Goal: Find specific page/section: Find specific page/section

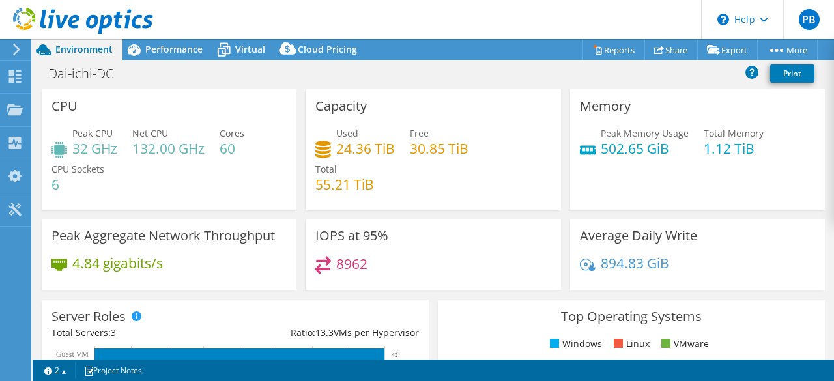
select select "USD"
click at [513, 262] on div "8962" at bounding box center [432, 270] width 235 height 28
click at [448, 209] on div "Capacity Used 24.36 TiB Free 30.85 TiB Total 55.21 TiB" at bounding box center [433, 149] width 255 height 121
click at [456, 121] on div "Capacity Used 24.36 TiB Free 30.85 TiB Total 55.21 TiB" at bounding box center [433, 149] width 255 height 121
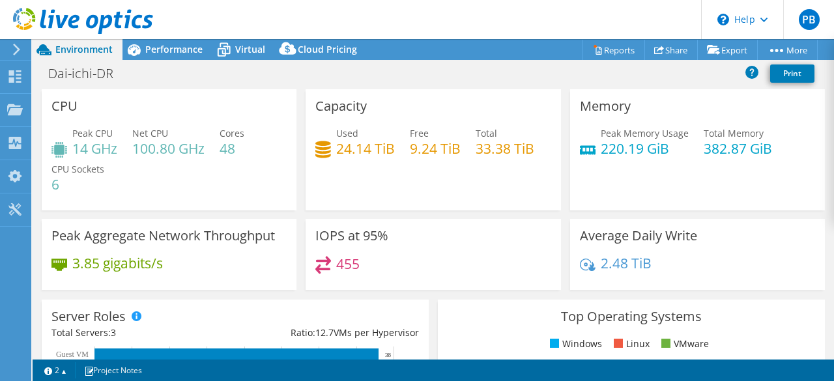
select select "USD"
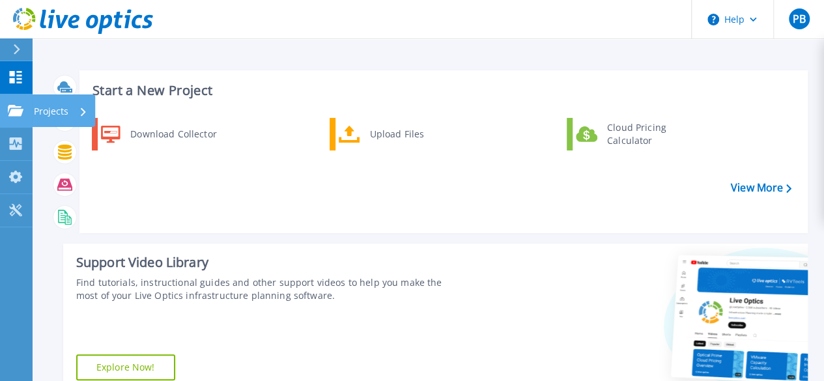
click at [14, 109] on icon at bounding box center [16, 110] width 16 height 11
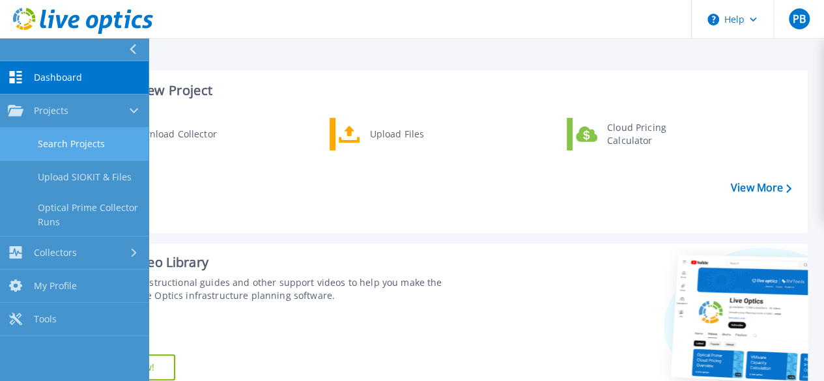
click at [67, 141] on link "Search Projects" at bounding box center [74, 144] width 149 height 33
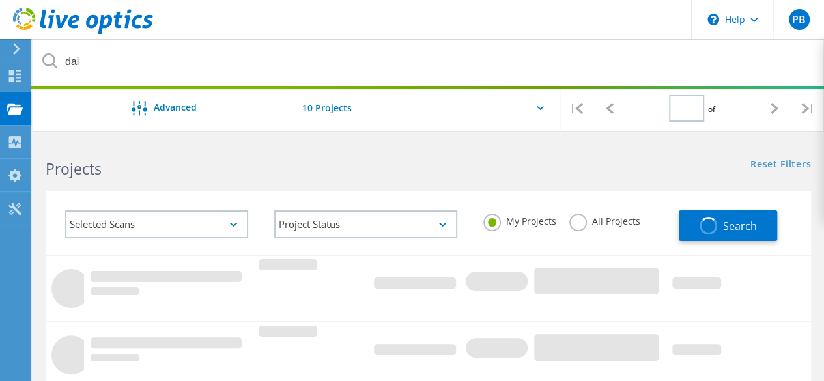
type input "1"
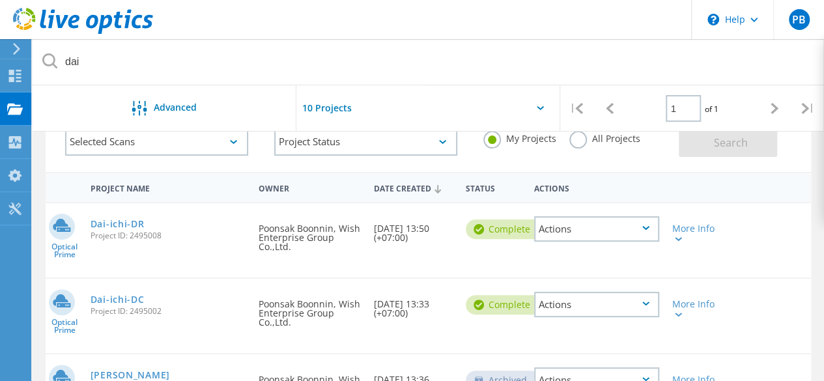
scroll to position [130, 0]
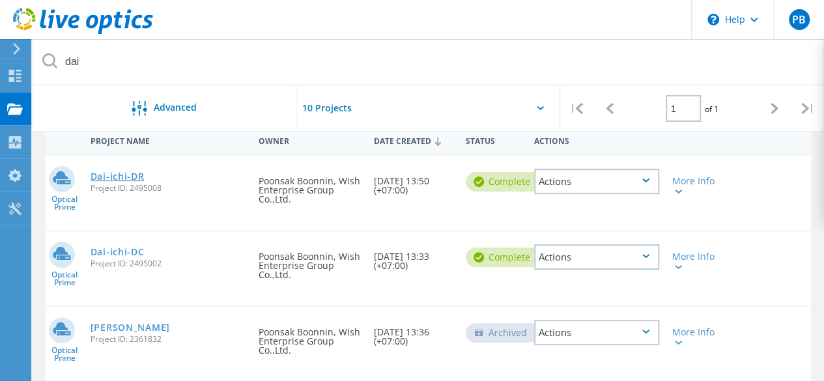
click at [133, 175] on link "Dai-ichi-DR" at bounding box center [118, 176] width 54 height 9
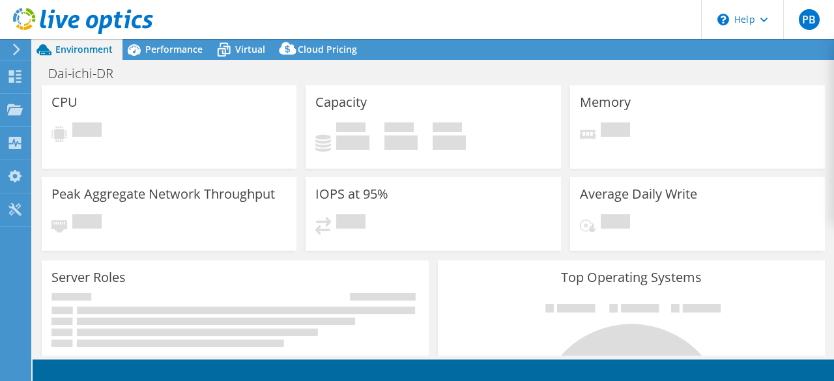
select select "USD"
